Goal: Task Accomplishment & Management: Use online tool/utility

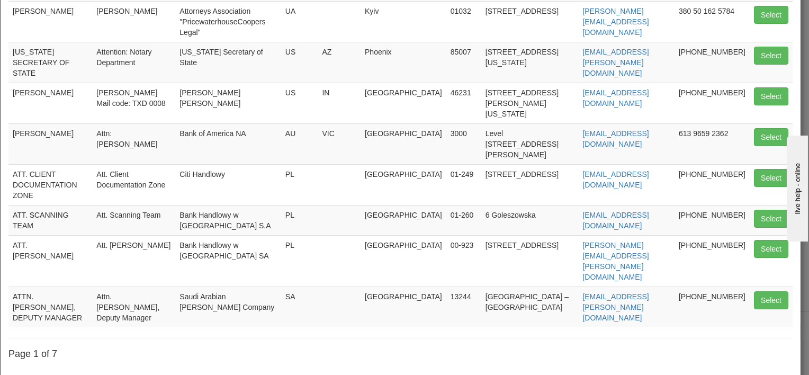
scroll to position [208, 0]
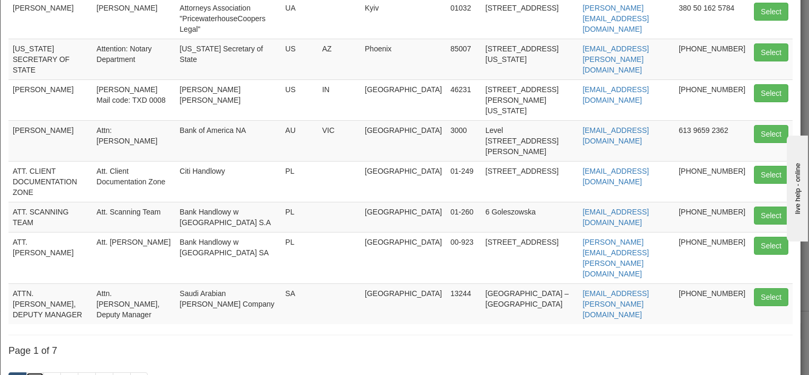
click at [32, 372] on link "2" at bounding box center [35, 381] width 18 height 18
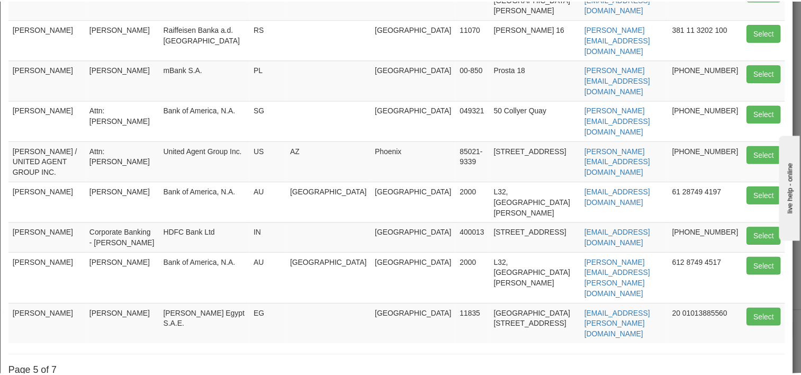
scroll to position [67, 0]
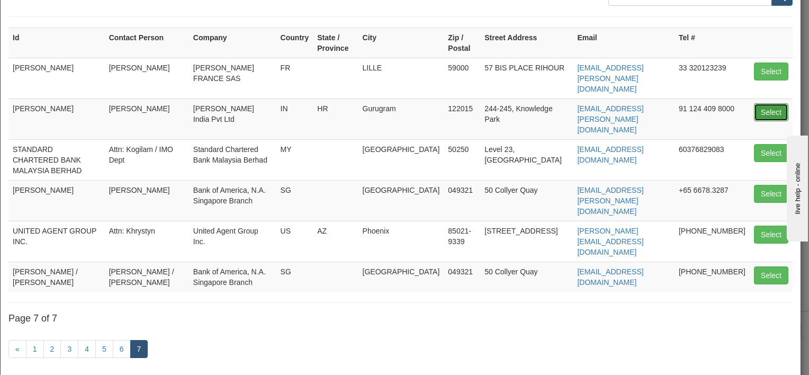
click at [761, 103] on button "Select" at bounding box center [771, 112] width 34 height 18
type input "[PERSON_NAME]"
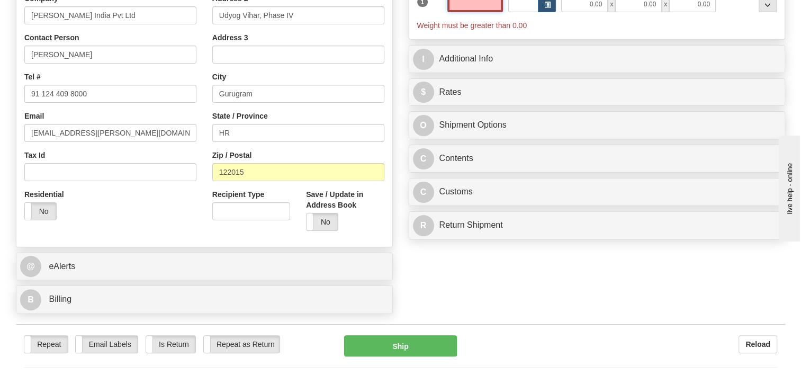
scroll to position [265, 0]
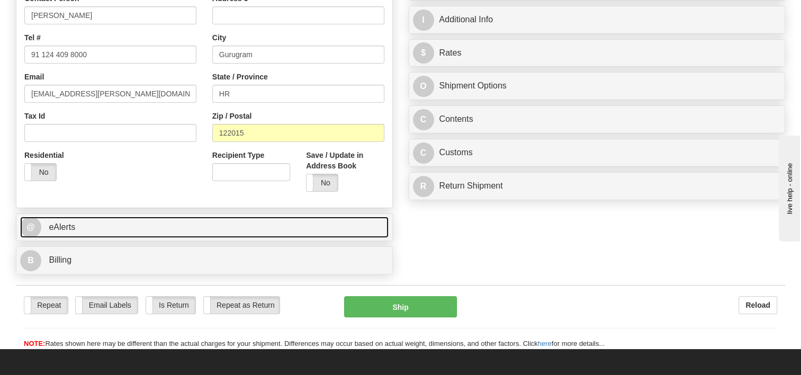
type input "0.00"
click at [241, 222] on link "@ eAlerts" at bounding box center [204, 227] width 368 height 22
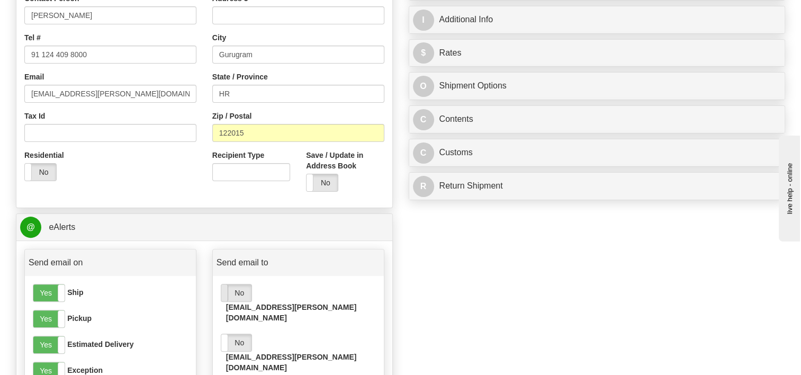
click at [224, 296] on span at bounding box center [221, 292] width 14 height 17
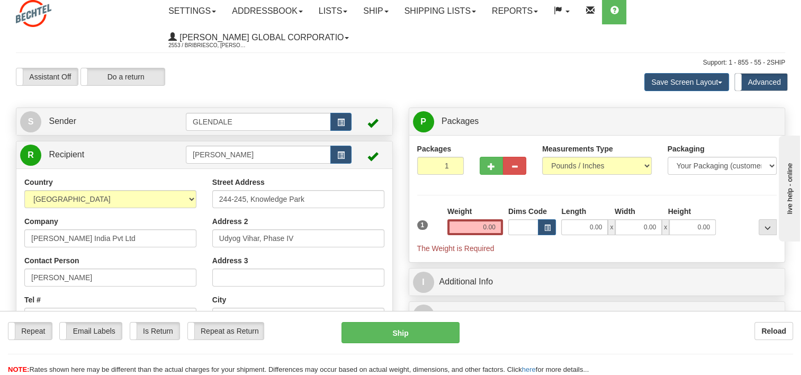
scroll to position [0, 0]
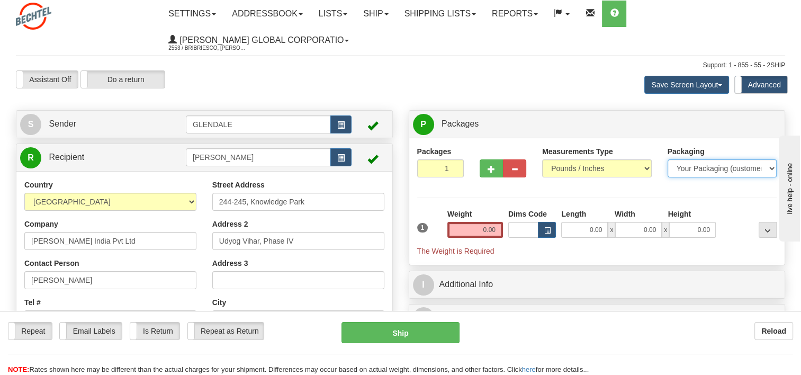
click at [751, 173] on select "Your Packaging (customer supplied) Envelope (carrier supplied) Pack (carrier su…" at bounding box center [722, 168] width 110 height 18
select select "2"
click at [667, 160] on select "Your Packaging (customer supplied) Envelope (carrier supplied) Pack (carrier su…" at bounding box center [722, 168] width 110 height 18
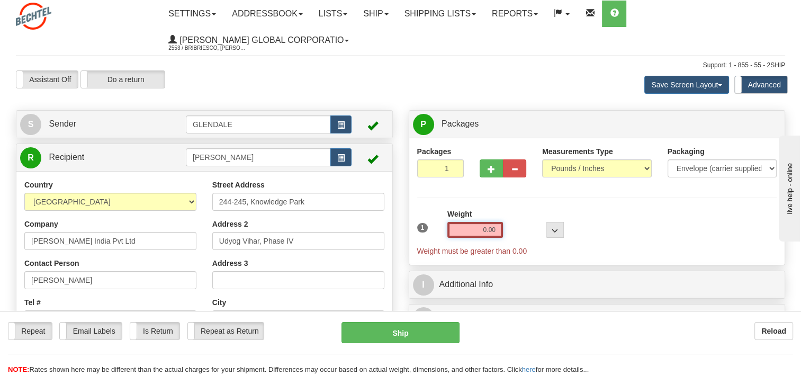
drag, startPoint x: 474, startPoint y: 233, endPoint x: 507, endPoint y: 230, distance: 33.5
click at [507, 230] on div "1 Weight 0.00 Dims Code 0 x" at bounding box center [596, 232] width 365 height 48
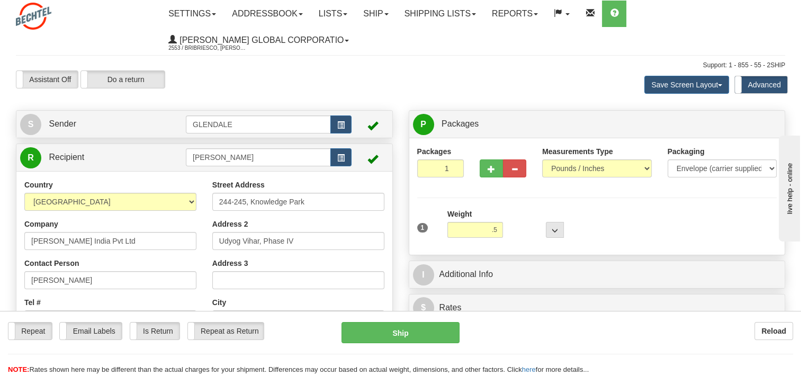
type input "0.50"
click at [583, 205] on div "Packages 1 1 Measurements Type" at bounding box center [597, 196] width 360 height 101
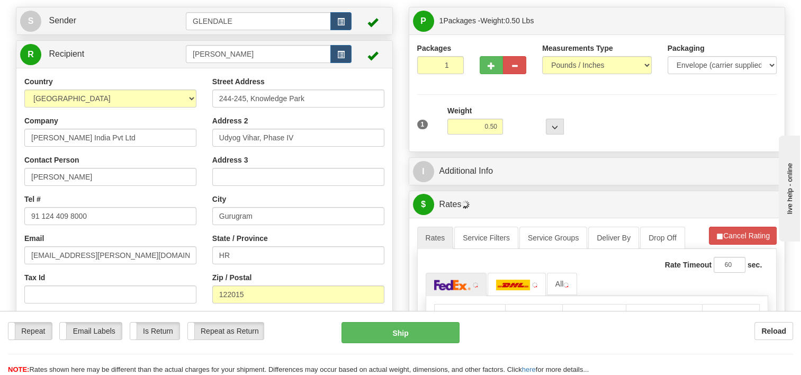
scroll to position [106, 0]
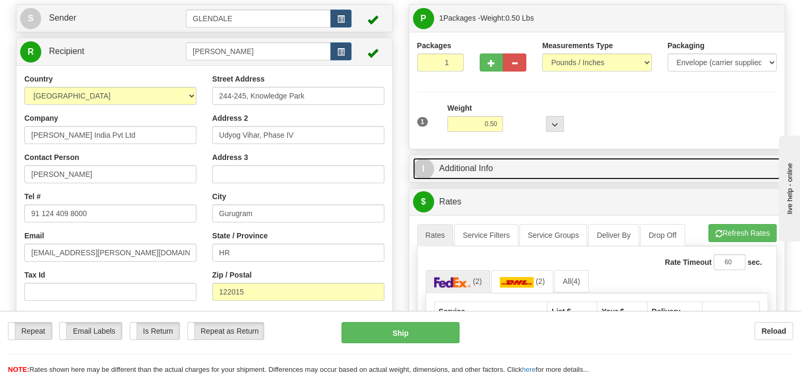
click at [457, 166] on link "I Additional Info" at bounding box center [597, 169] width 368 height 22
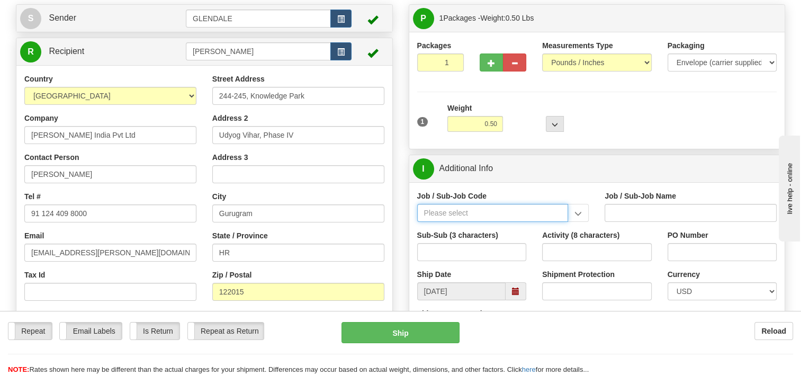
click at [473, 211] on input "Job / Sub-Job Code" at bounding box center [492, 213] width 151 height 18
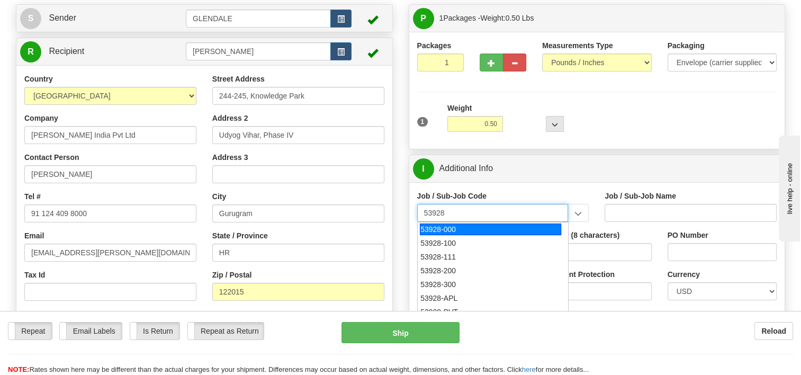
click at [438, 228] on div "53928-000" at bounding box center [490, 229] width 141 height 12
type input "53928-000"
type input "TREASURY-BCMC - TREASURY-BCMC"
type input "53928-000"
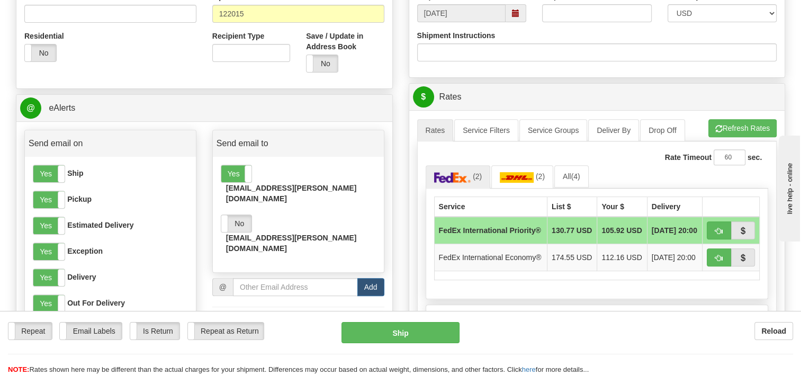
scroll to position [423, 0]
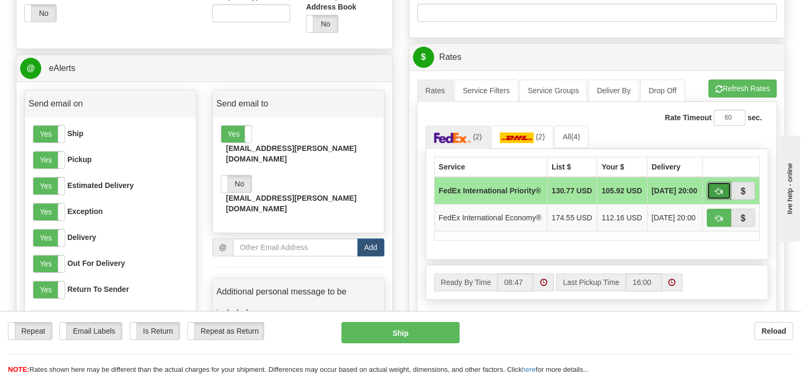
click at [717, 190] on span "button" at bounding box center [718, 191] width 7 height 7
type input "01"
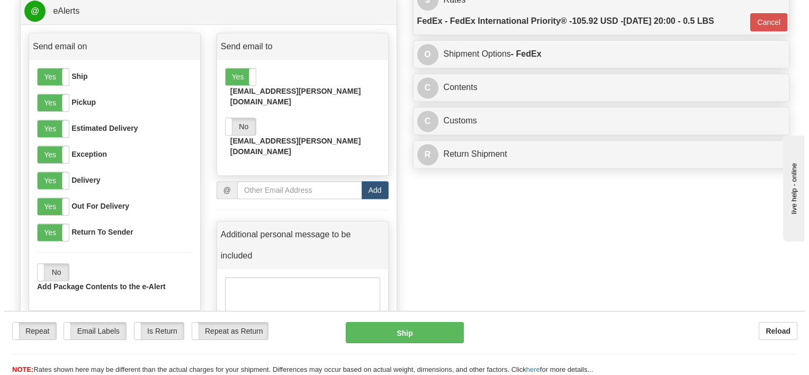
scroll to position [476, 0]
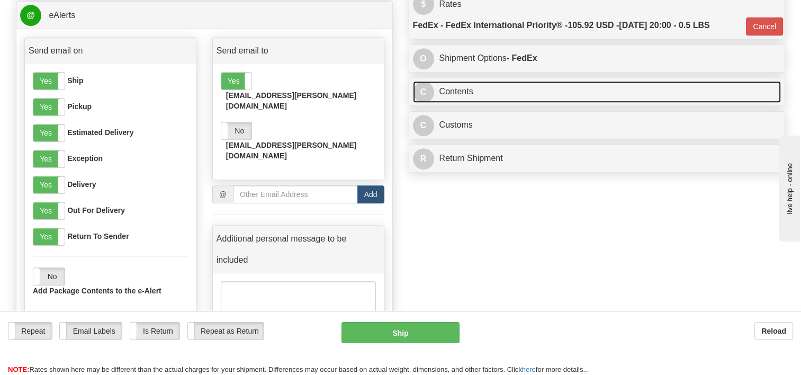
click at [522, 97] on link "C Contents" at bounding box center [597, 92] width 368 height 22
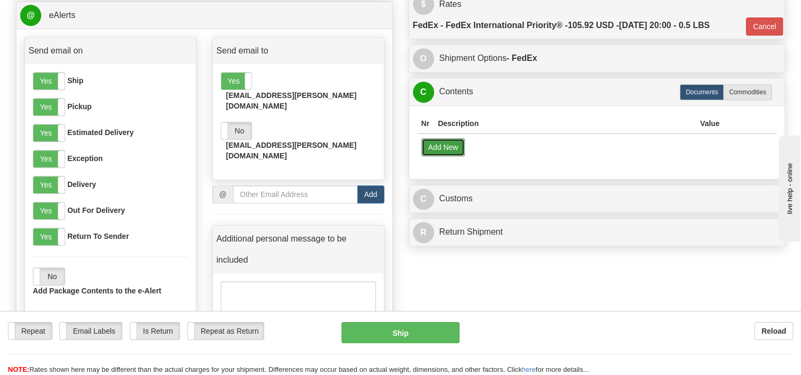
click at [438, 142] on button "Add New" at bounding box center [443, 147] width 44 height 18
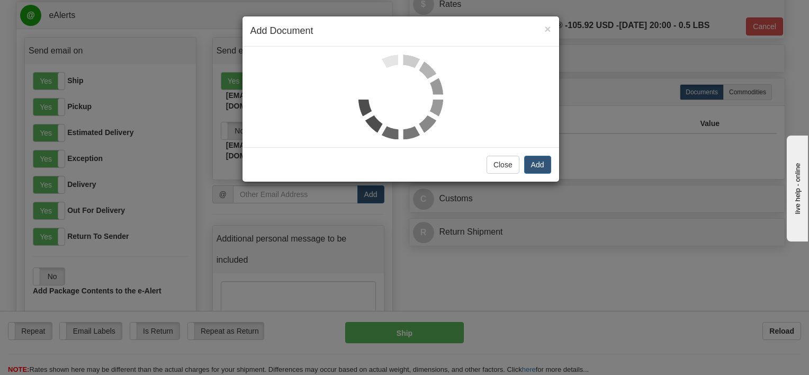
select select "US"
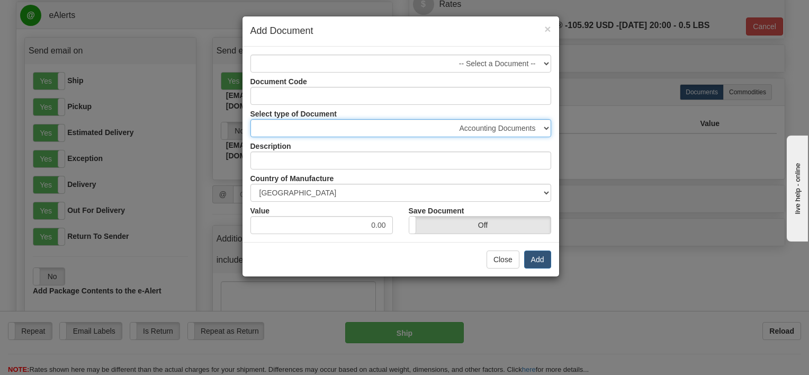
click at [547, 125] on select "Accounting Documents Analysis Reports Applications (Completed) Bank Statements …" at bounding box center [400, 128] width 301 height 18
select select "32"
click at [250, 119] on select "Accounting Documents Analysis Reports Applications (Completed) Bank Statements …" at bounding box center [400, 128] width 301 height 18
type input "Letters and Cards"
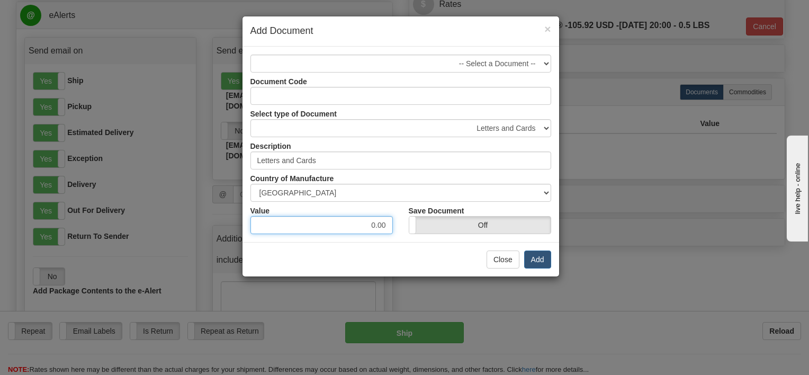
drag, startPoint x: 348, startPoint y: 228, endPoint x: 402, endPoint y: 215, distance: 56.0
click at [402, 215] on div "Value 0.00 Save Document On Off" at bounding box center [400, 218] width 316 height 32
type input "1.00"
click at [417, 249] on div "Close Add" at bounding box center [400, 259] width 316 height 34
click at [538, 258] on button "Add" at bounding box center [537, 259] width 27 height 18
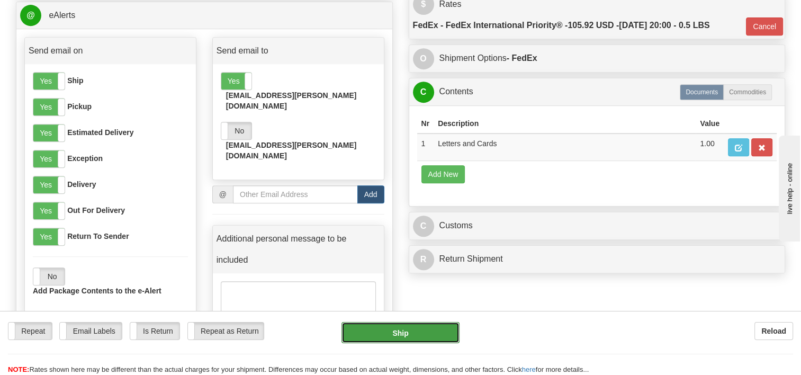
click at [399, 329] on button "Ship" at bounding box center [399, 332] width 117 height 21
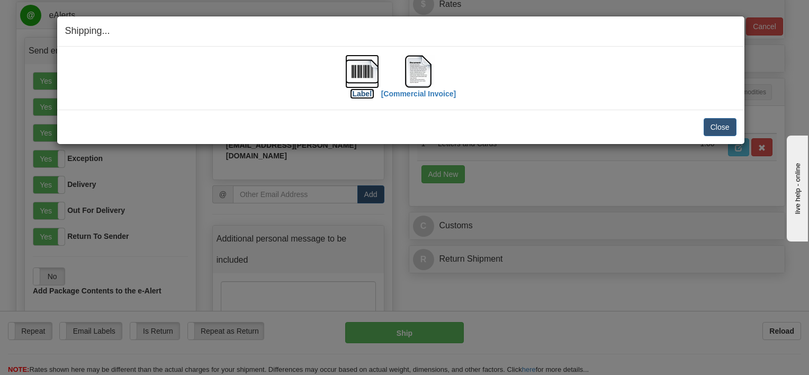
click at [361, 71] on img at bounding box center [362, 72] width 34 height 34
click at [419, 76] on img at bounding box center [418, 72] width 34 height 34
